Goal: Task Accomplishment & Management: Use online tool/utility

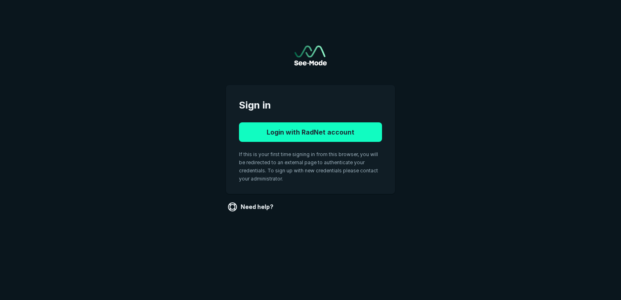
click at [288, 128] on button "Login with RadNet account" at bounding box center [310, 132] width 143 height 20
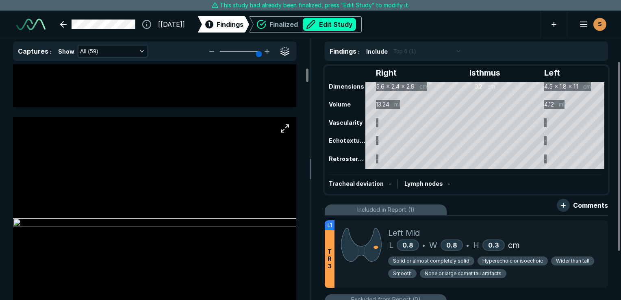
scroll to position [203, 0]
